Goal: Information Seeking & Learning: Learn about a topic

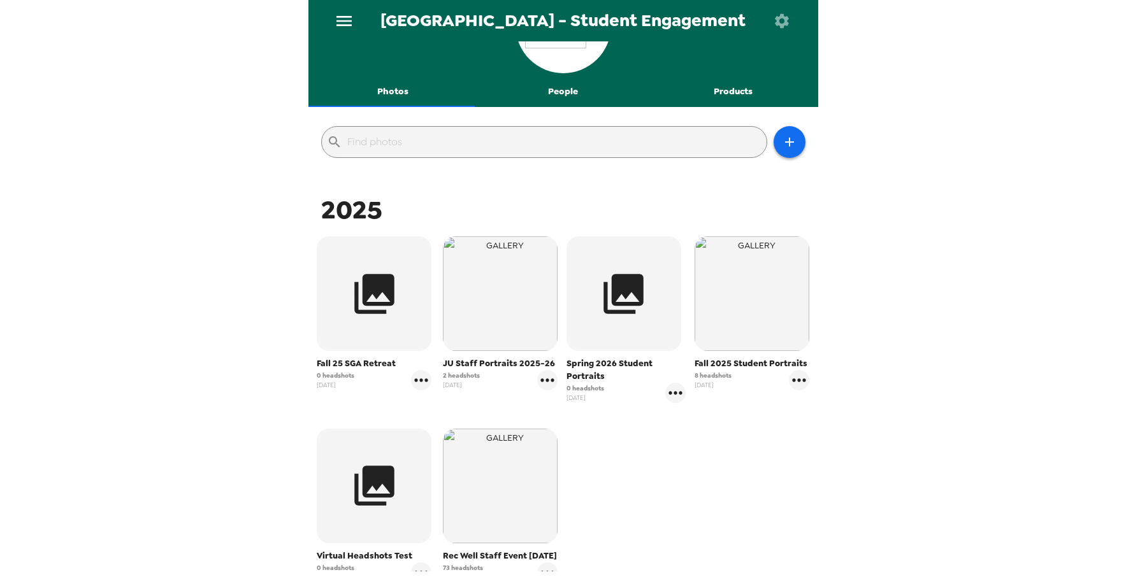
scroll to position [127, 0]
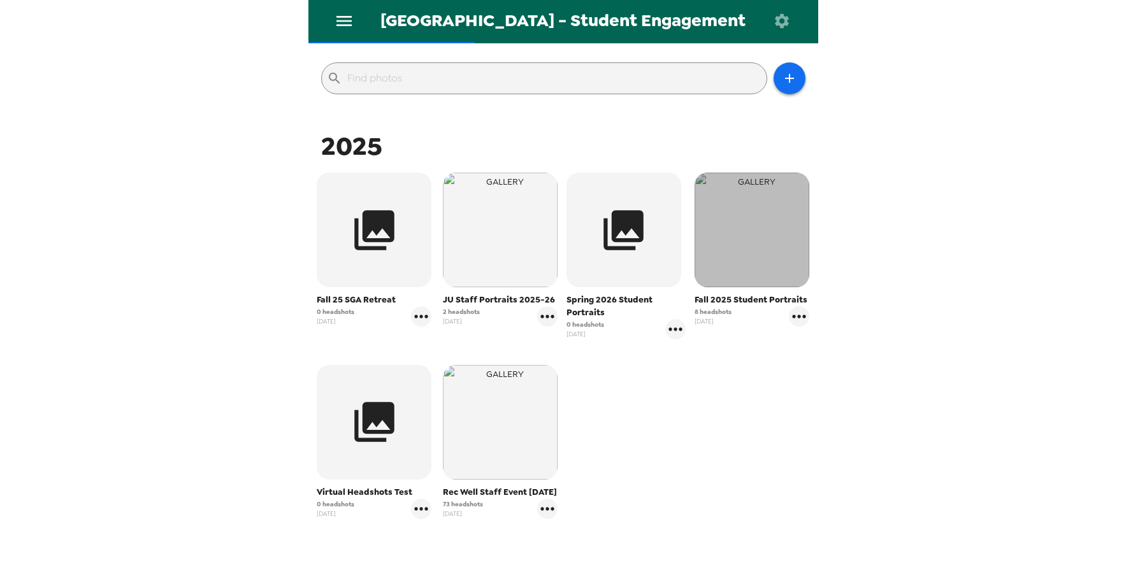
click at [745, 241] on img "button" at bounding box center [751, 230] width 115 height 115
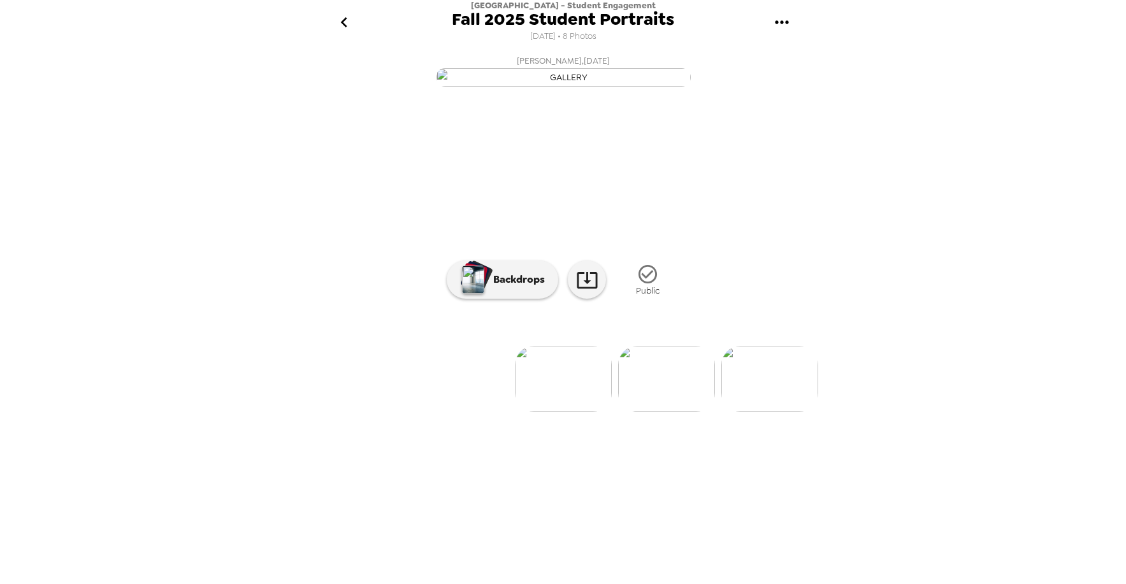
click at [682, 412] on img at bounding box center [666, 379] width 97 height 66
click at [696, 412] on img at bounding box center [667, 379] width 97 height 66
click at [771, 412] on img at bounding box center [770, 379] width 97 height 66
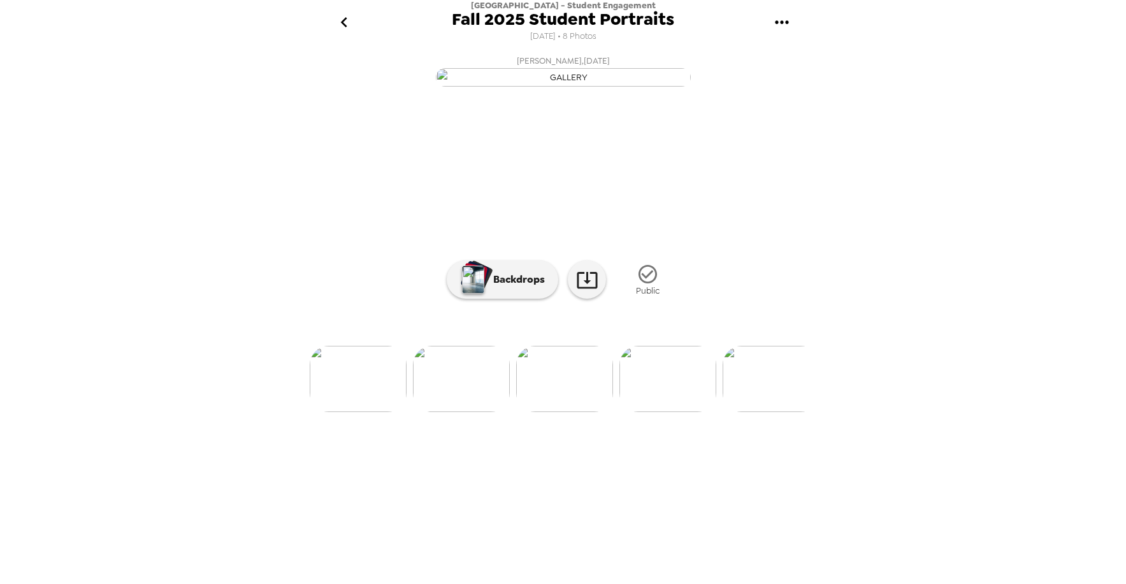
scroll to position [0, 411]
click at [368, 412] on img at bounding box center [358, 379] width 97 height 66
click at [468, 412] on img at bounding box center [461, 379] width 97 height 66
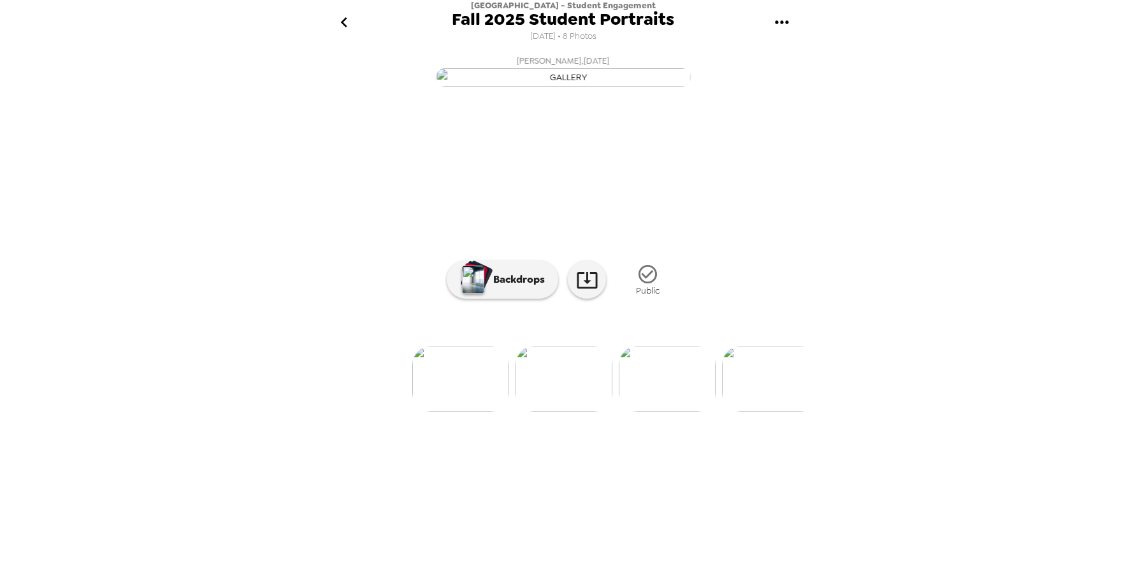
click at [456, 412] on img at bounding box center [460, 379] width 97 height 66
click at [488, 292] on div "button" at bounding box center [477, 276] width 31 height 32
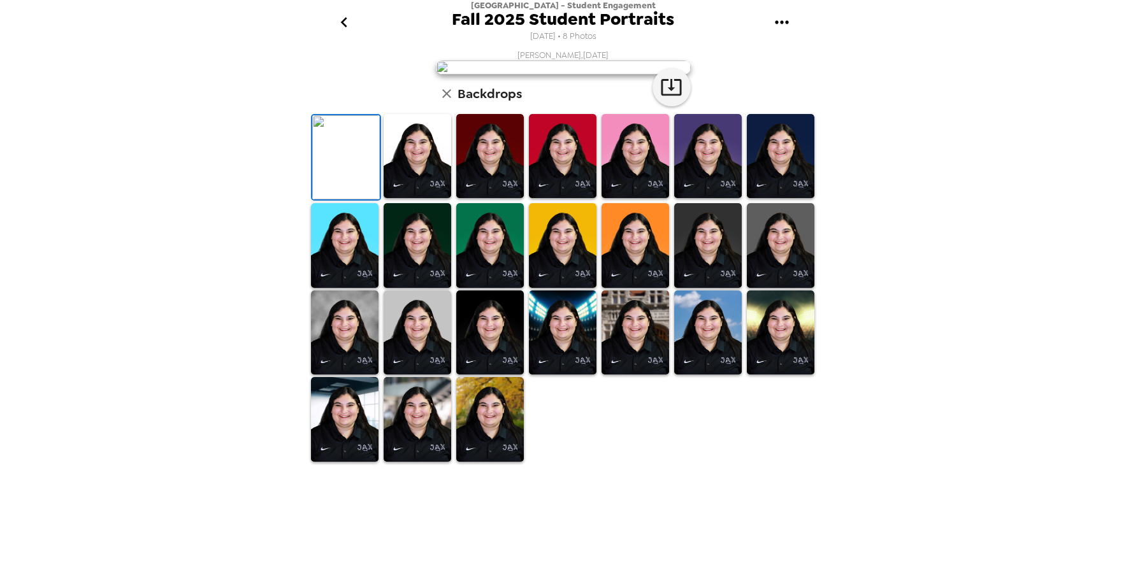
scroll to position [127, 0]
click at [761, 288] on img at bounding box center [781, 245] width 68 height 85
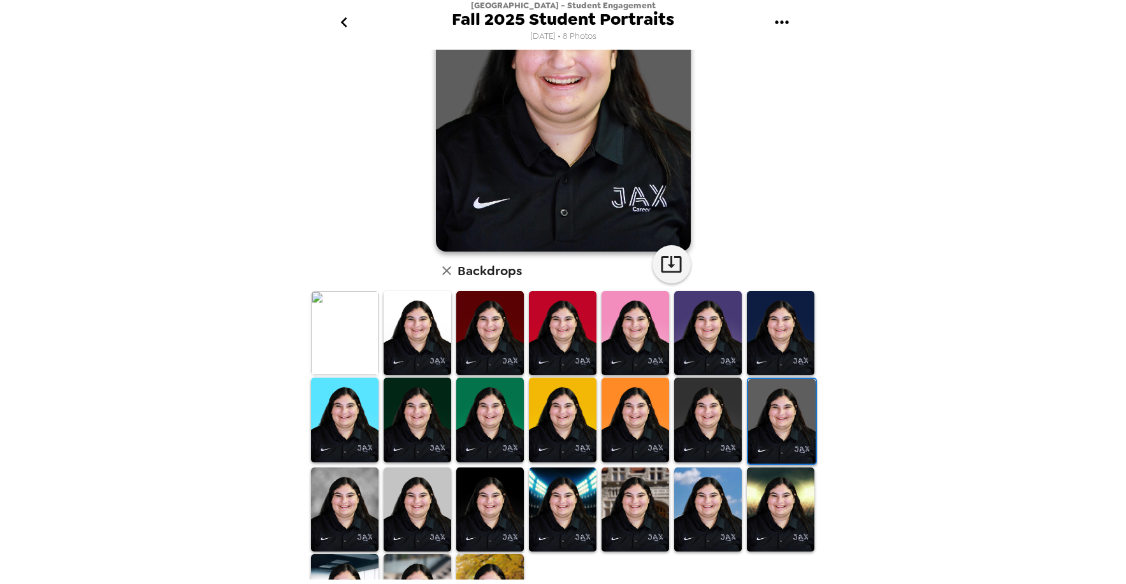
scroll to position [0, 0]
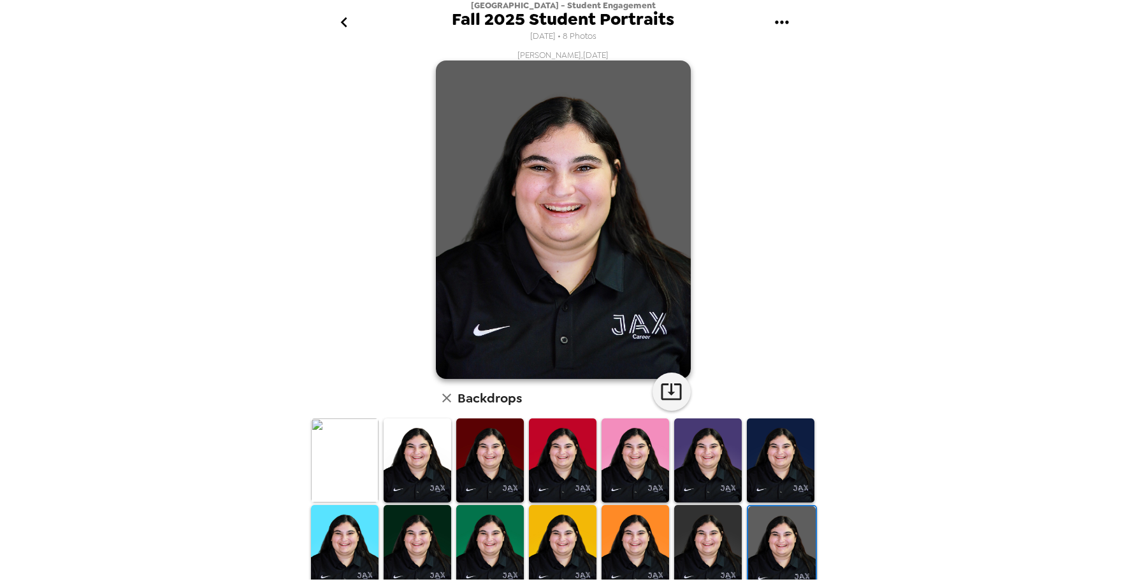
click at [354, 31] on button "go back" at bounding box center [344, 22] width 41 height 41
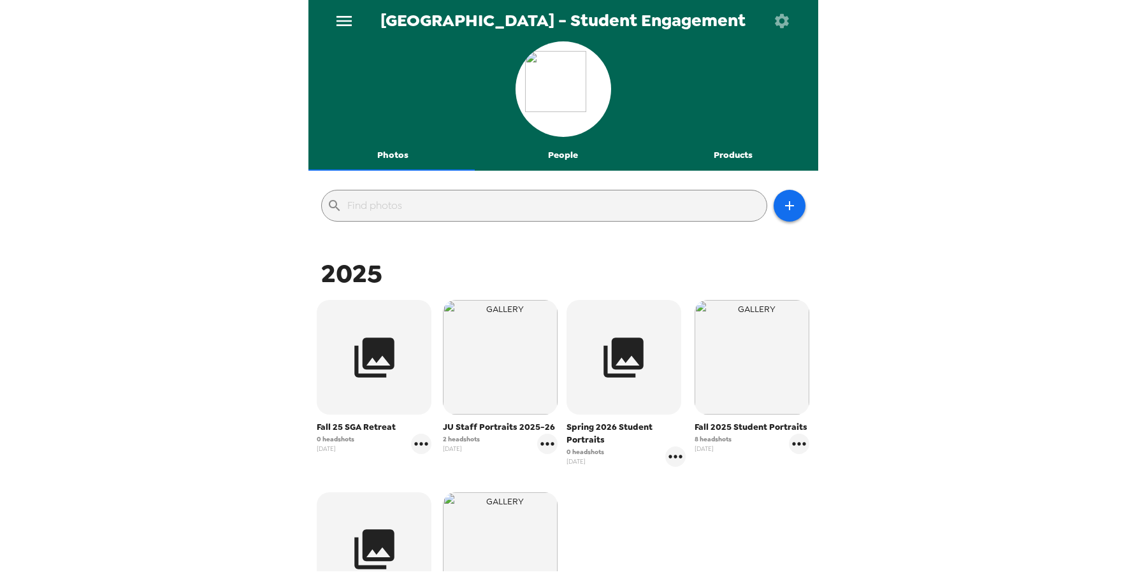
click at [352, 20] on icon "menu" at bounding box center [344, 21] width 20 height 20
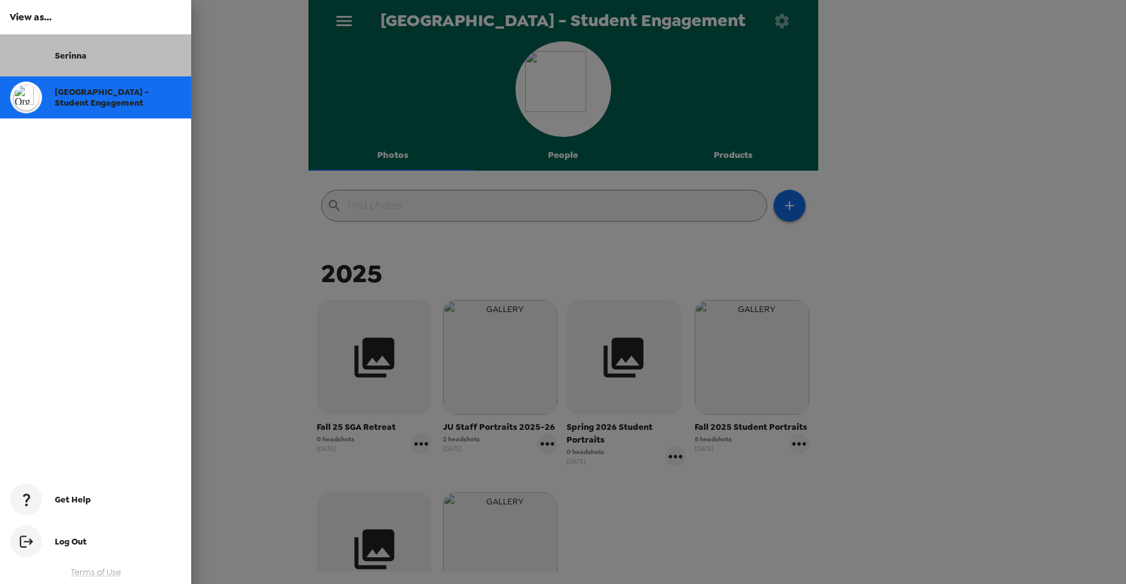
click at [132, 57] on div "Serinna" at bounding box center [118, 55] width 126 height 11
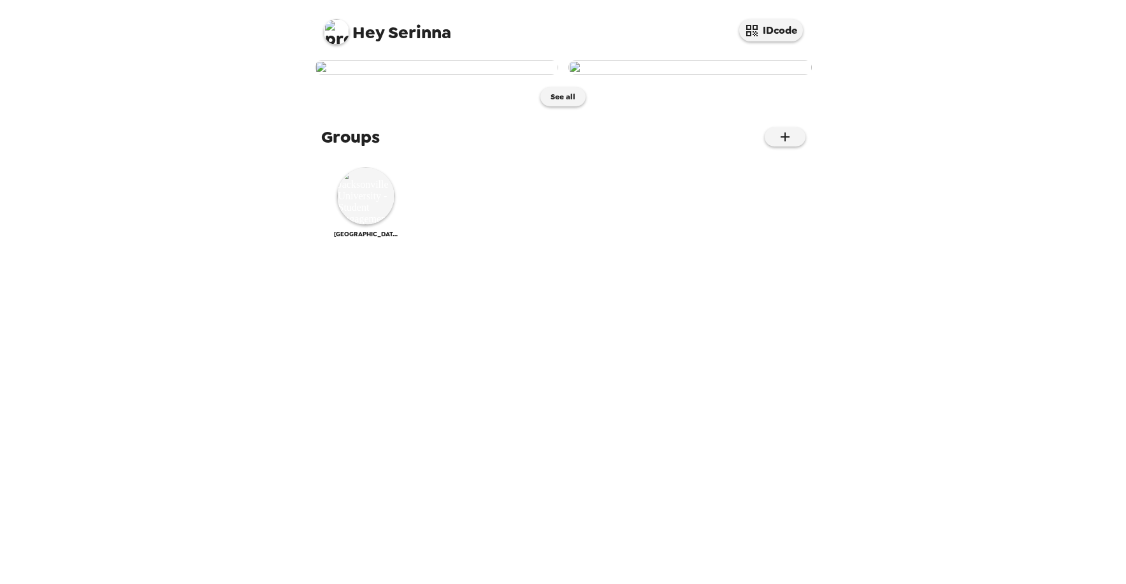
click at [683, 75] on img at bounding box center [689, 68] width 243 height 14
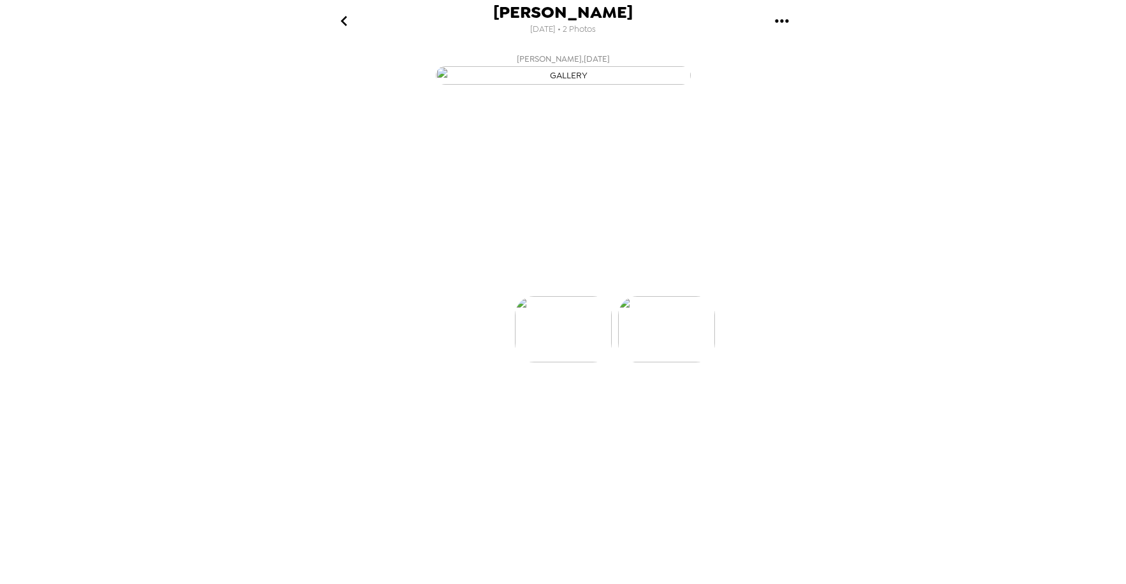
scroll to position [0, 102]
click at [466, 401] on img at bounding box center [461, 367] width 97 height 66
click at [669, 401] on img at bounding box center [666, 367] width 97 height 66
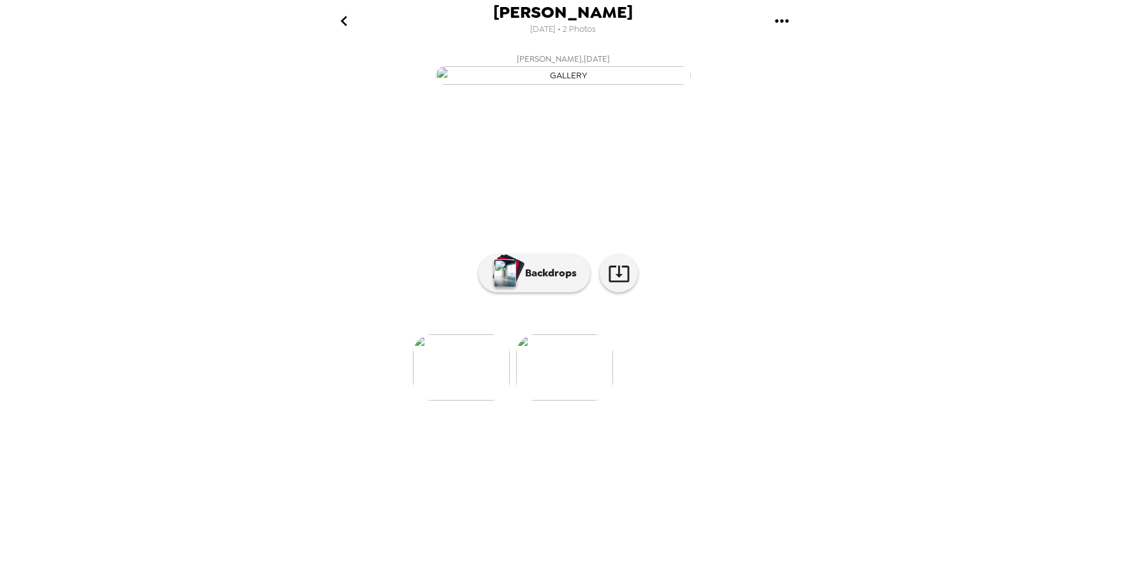
click at [468, 401] on img at bounding box center [461, 367] width 97 height 66
click at [662, 401] on img at bounding box center [666, 367] width 97 height 66
click at [479, 401] on img at bounding box center [461, 367] width 97 height 66
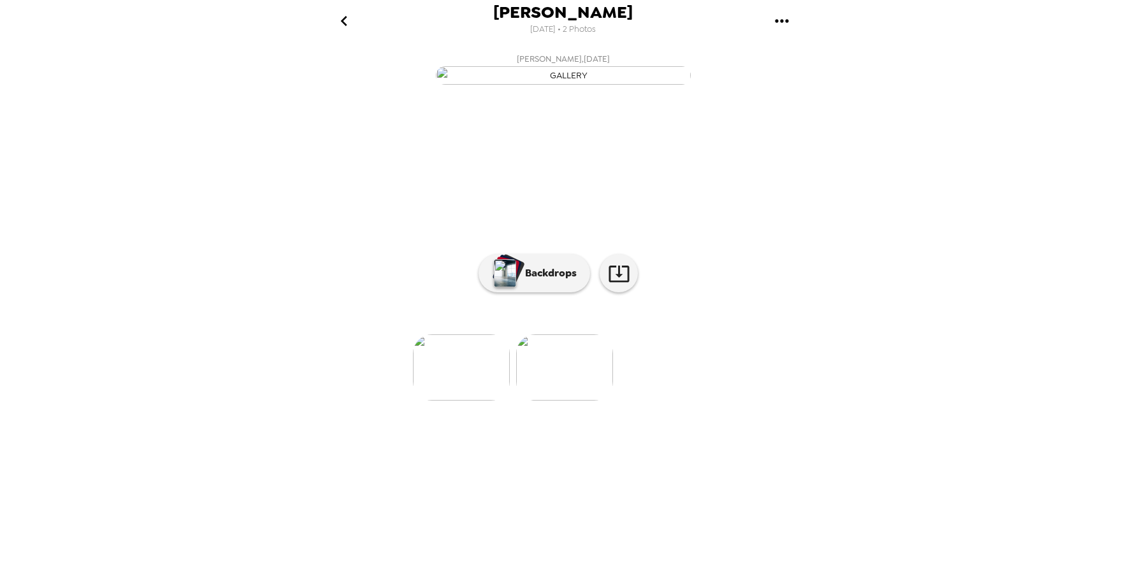
scroll to position [0, 0]
drag, startPoint x: 665, startPoint y: 501, endPoint x: 594, endPoint y: 516, distance: 72.2
click at [664, 401] on img at bounding box center [666, 367] width 97 height 66
click at [345, 24] on icon "go back" at bounding box center [344, 21] width 6 height 10
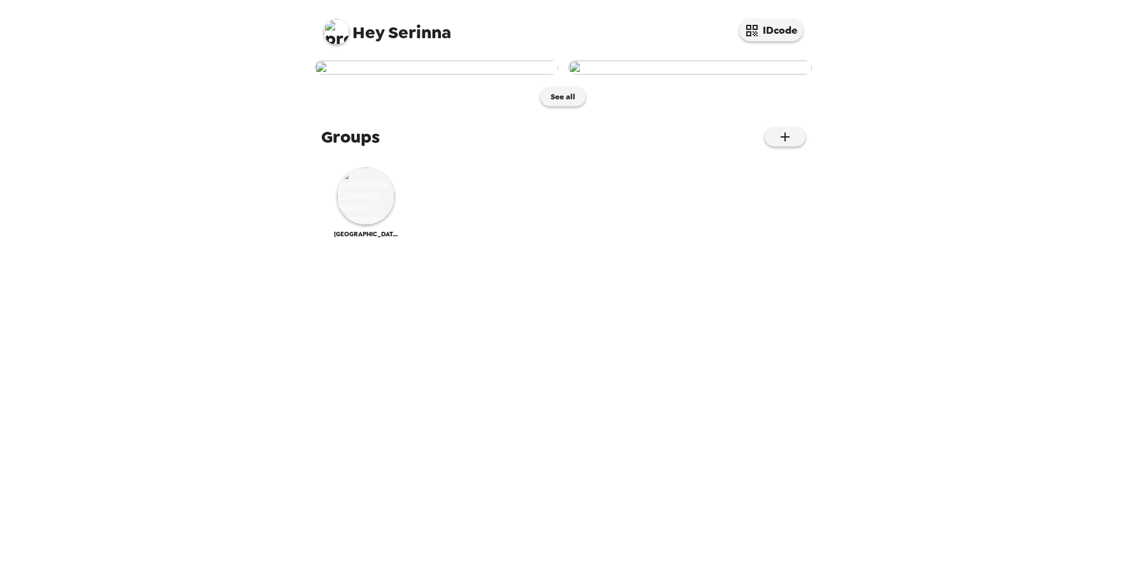
click at [337, 38] on img at bounding box center [336, 31] width 25 height 25
click at [272, 71] on div at bounding box center [563, 292] width 1126 height 584
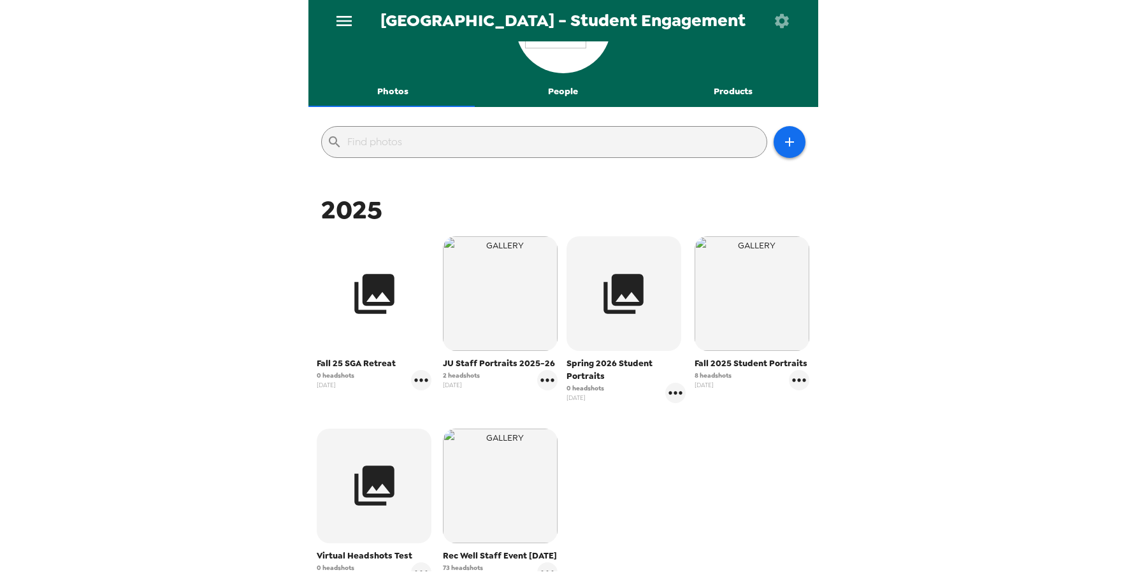
scroll to position [127, 0]
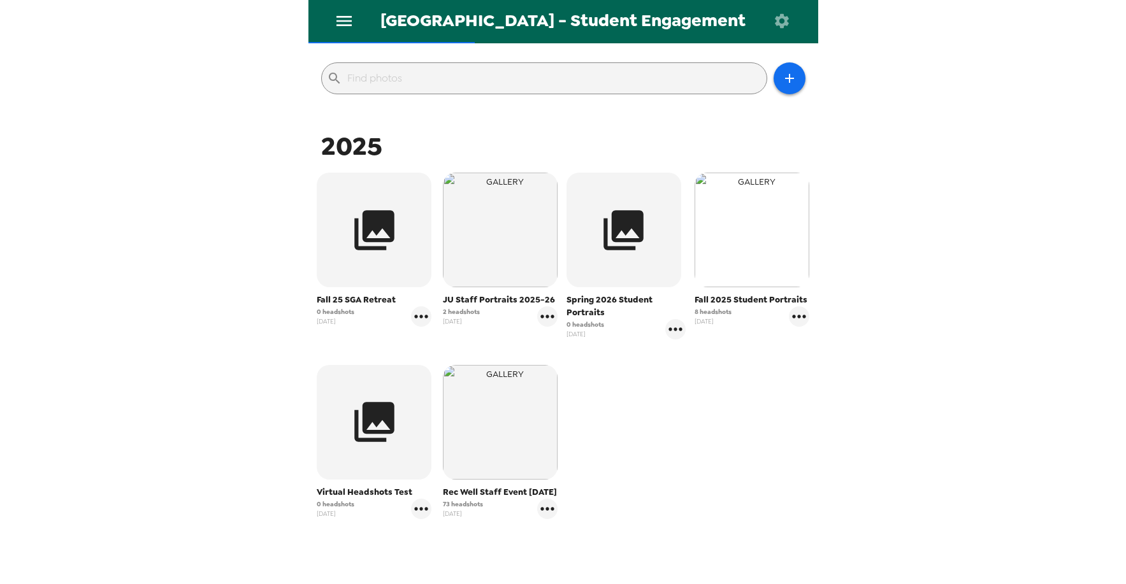
click at [747, 257] on img "button" at bounding box center [751, 230] width 115 height 115
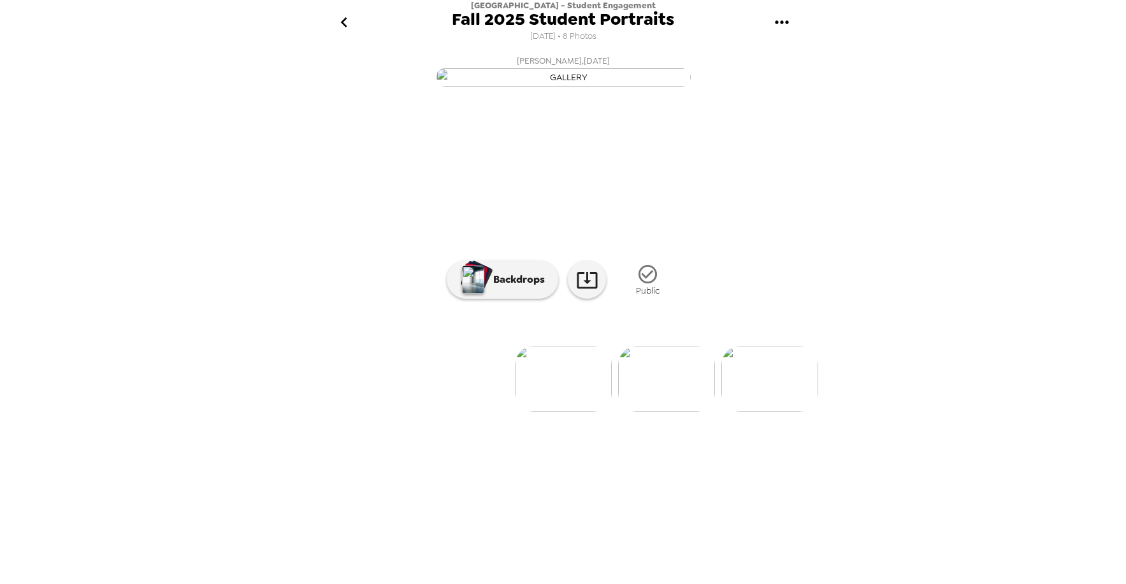
click at [678, 412] on img at bounding box center [666, 379] width 97 height 66
click at [440, 412] on img at bounding box center [460, 379] width 97 height 66
click at [649, 412] on img at bounding box center [666, 379] width 97 height 66
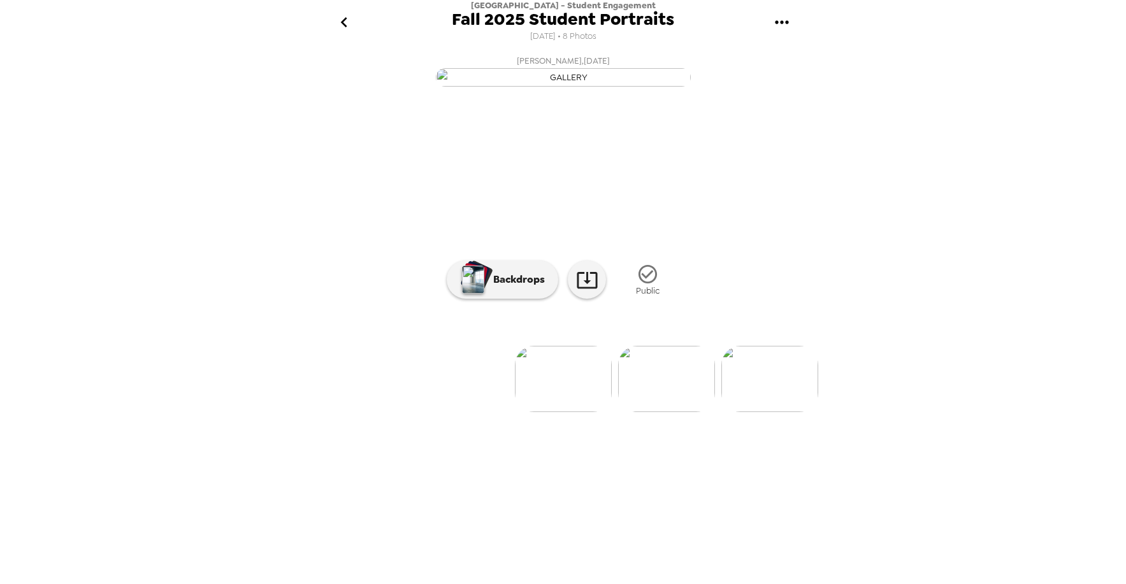
click at [926, 359] on div "Jacksonville University - Student Engagement Fall 2025 Student Portraits 8/7/20…" at bounding box center [563, 292] width 1126 height 584
click at [807, 90] on button "Bethany Hackerman , 09-05-2025" at bounding box center [563, 70] width 510 height 41
click at [884, 364] on div "Jacksonville University - Student Engagement Fall 2025 Student Portraits 8/7/20…" at bounding box center [563, 292] width 1126 height 584
